Goal: Check status: Check status

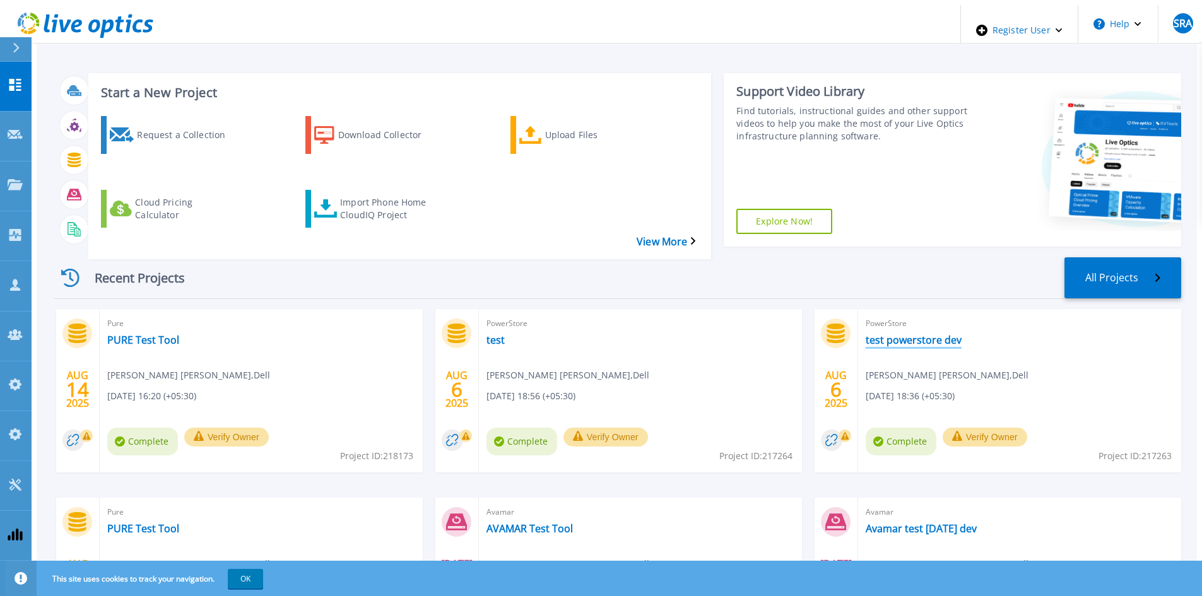
click at [920, 334] on link "test powerstore dev" at bounding box center [913, 340] width 96 height 13
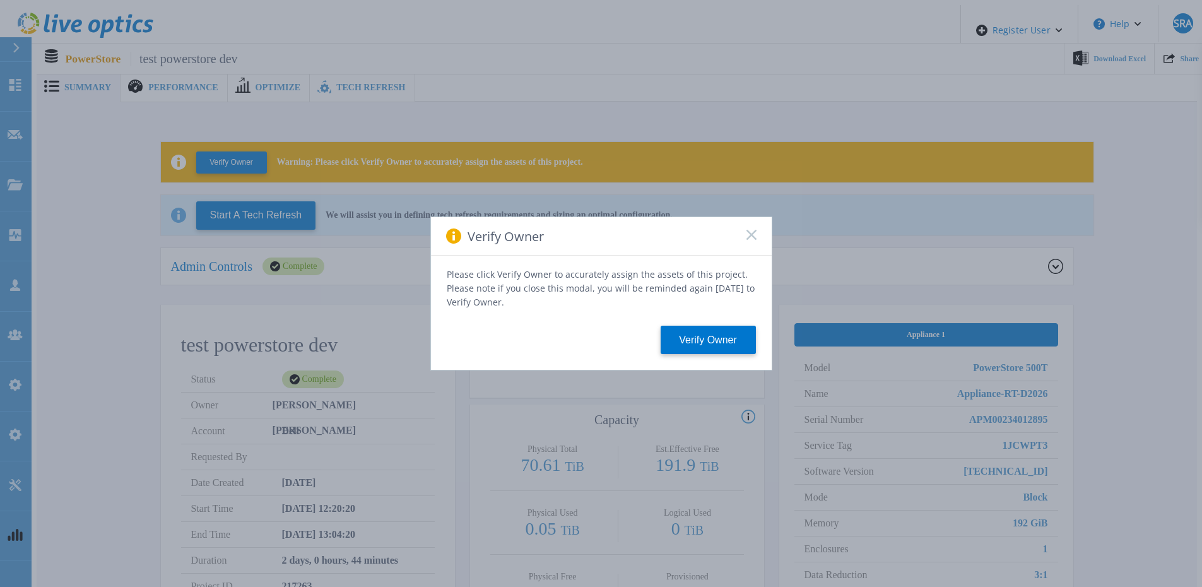
click at [753, 240] on icon at bounding box center [751, 235] width 10 height 10
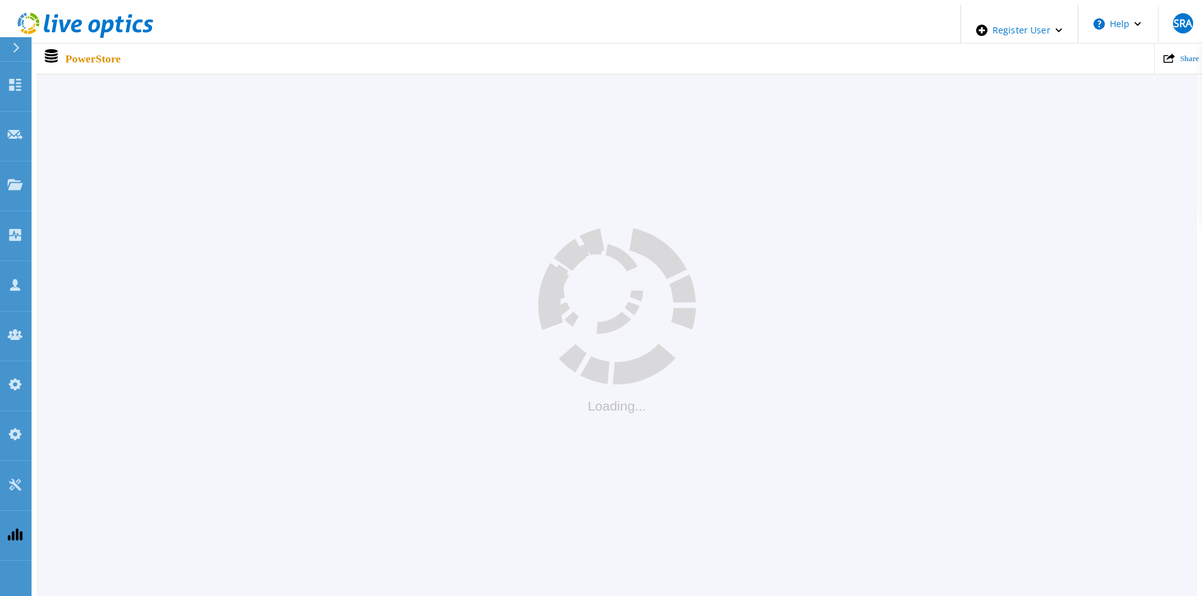
scroll to position [54, 0]
click at [496, 204] on div "Loading..." at bounding box center [617, 321] width 1160 height 496
